Goal: Unclear

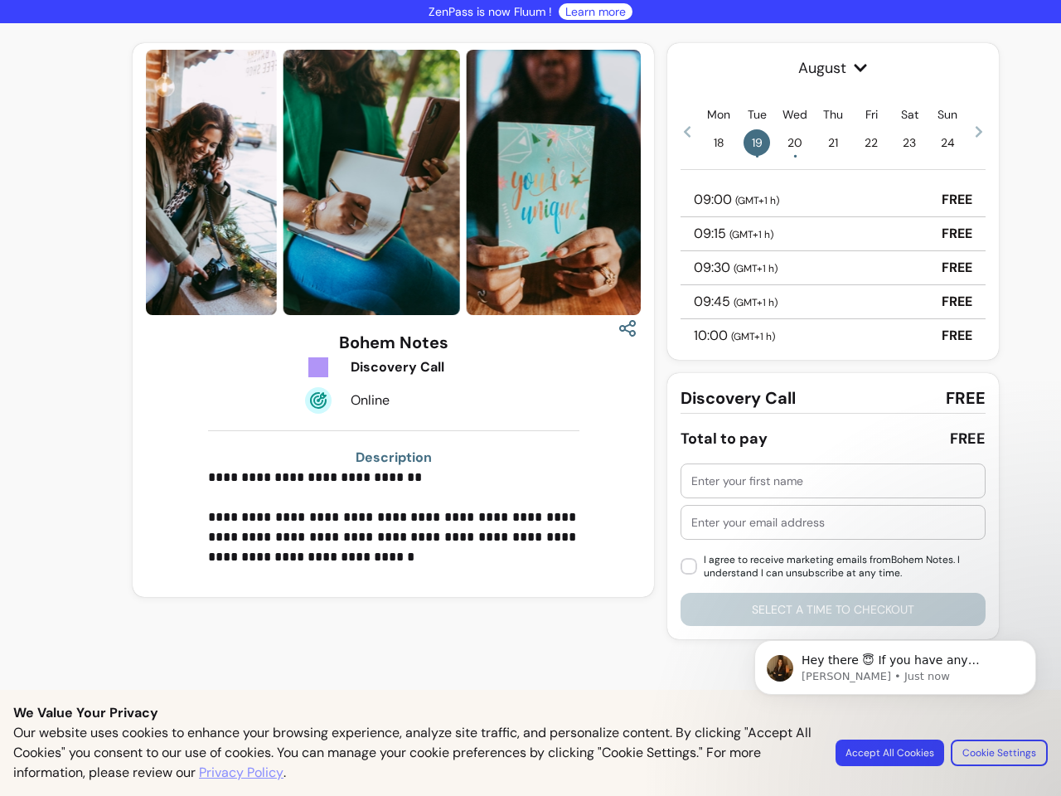
click at [393, 182] on img at bounding box center [372, 182] width 177 height 265
click at [628, 328] on icon "button" at bounding box center [628, 328] width 20 height 20
click at [394, 517] on p "**********" at bounding box center [393, 517] width 371 height 99
click at [833, 68] on span "August" at bounding box center [833, 67] width 305 height 23
click at [687, 131] on icon at bounding box center [687, 132] width 7 height 12
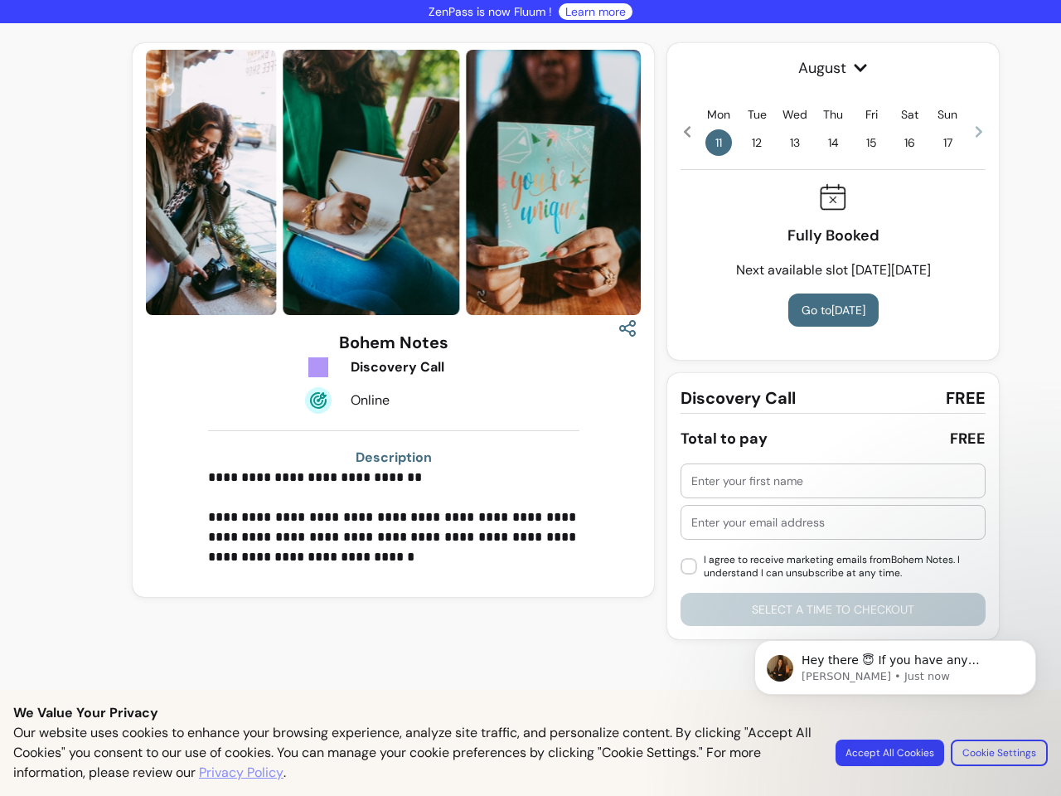
click at [719, 143] on span "11" at bounding box center [719, 142] width 27 height 27
click at [757, 143] on span "12" at bounding box center [757, 142] width 27 height 27
click at [795, 143] on span "13" at bounding box center [795, 142] width 27 height 27
click at [833, 143] on span "14" at bounding box center [833, 142] width 27 height 27
click at [871, 143] on span "15" at bounding box center [871, 142] width 27 height 27
